Goal: Transaction & Acquisition: Download file/media

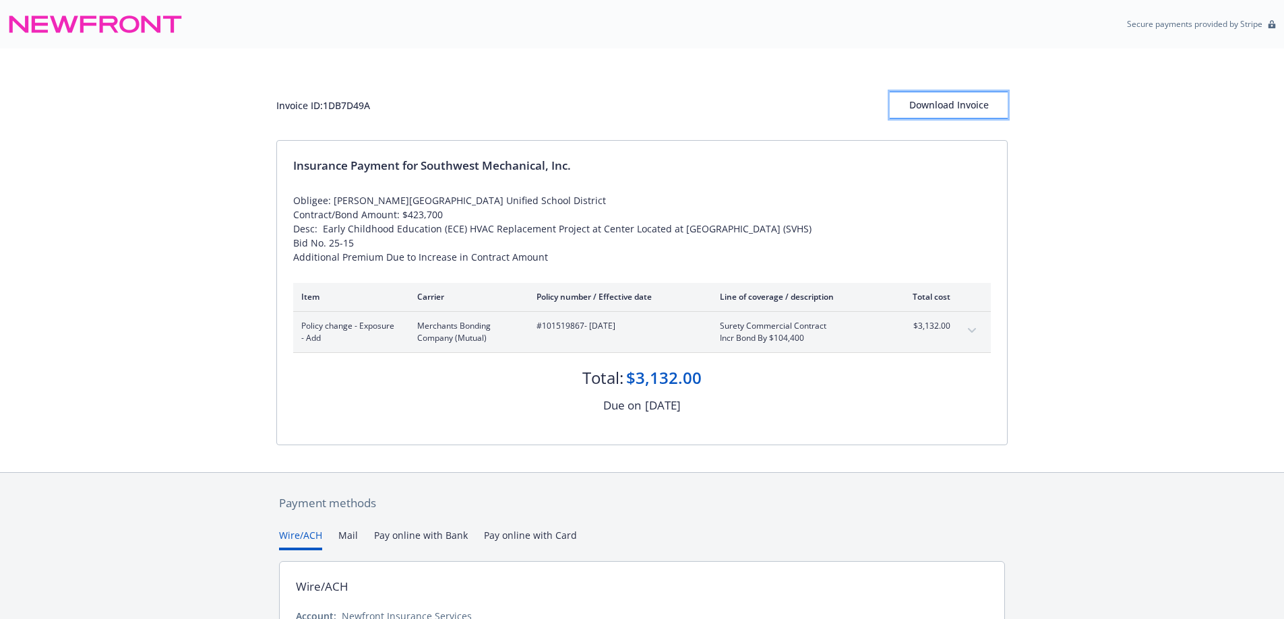
click at [982, 113] on div "Download Invoice" at bounding box center [948, 105] width 118 height 26
